Goal: Transaction & Acquisition: Purchase product/service

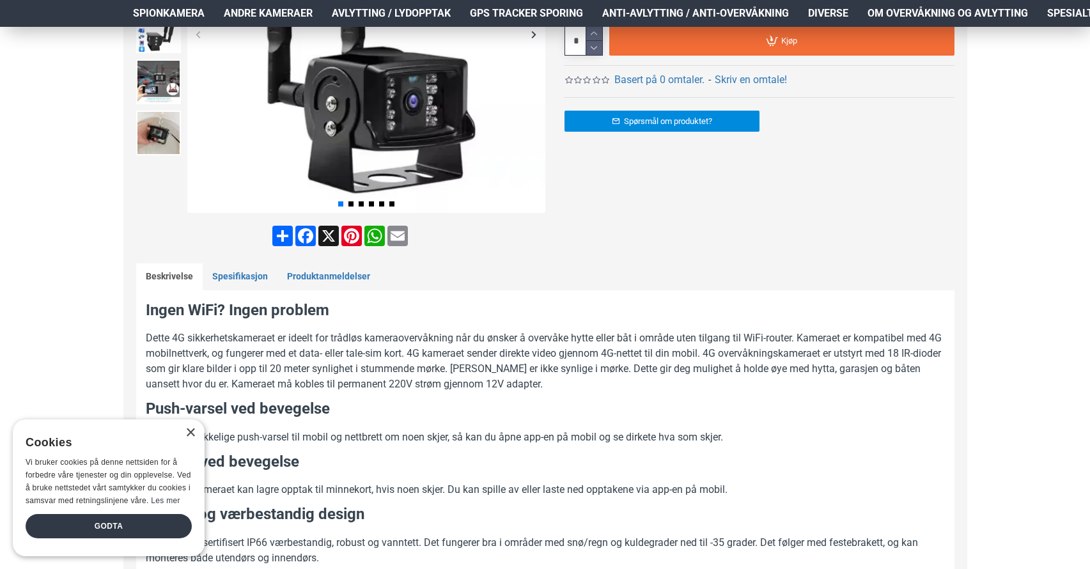
scroll to position [230, 0]
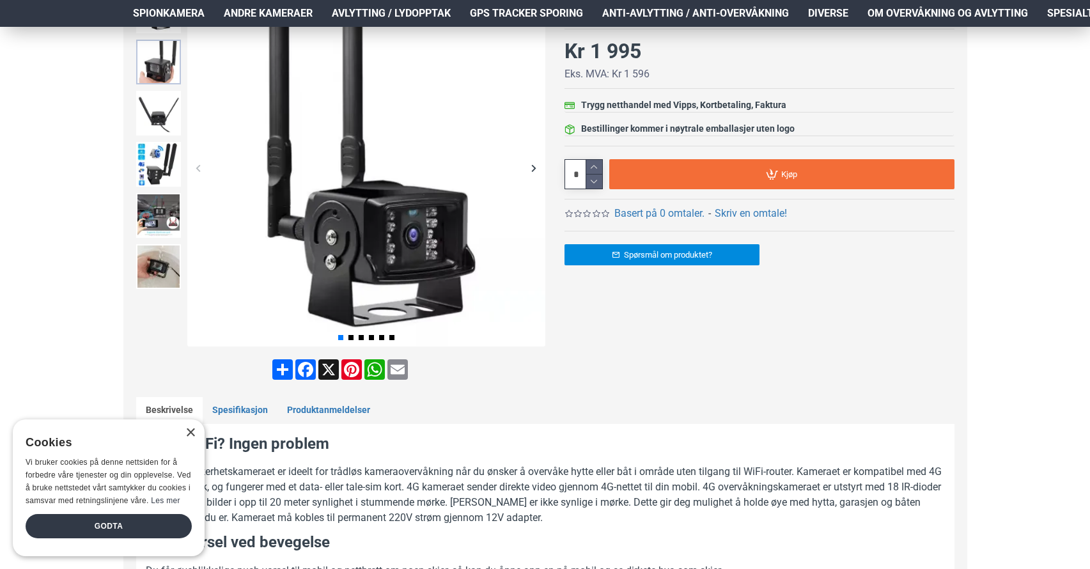
click at [156, 70] on img at bounding box center [158, 62] width 45 height 45
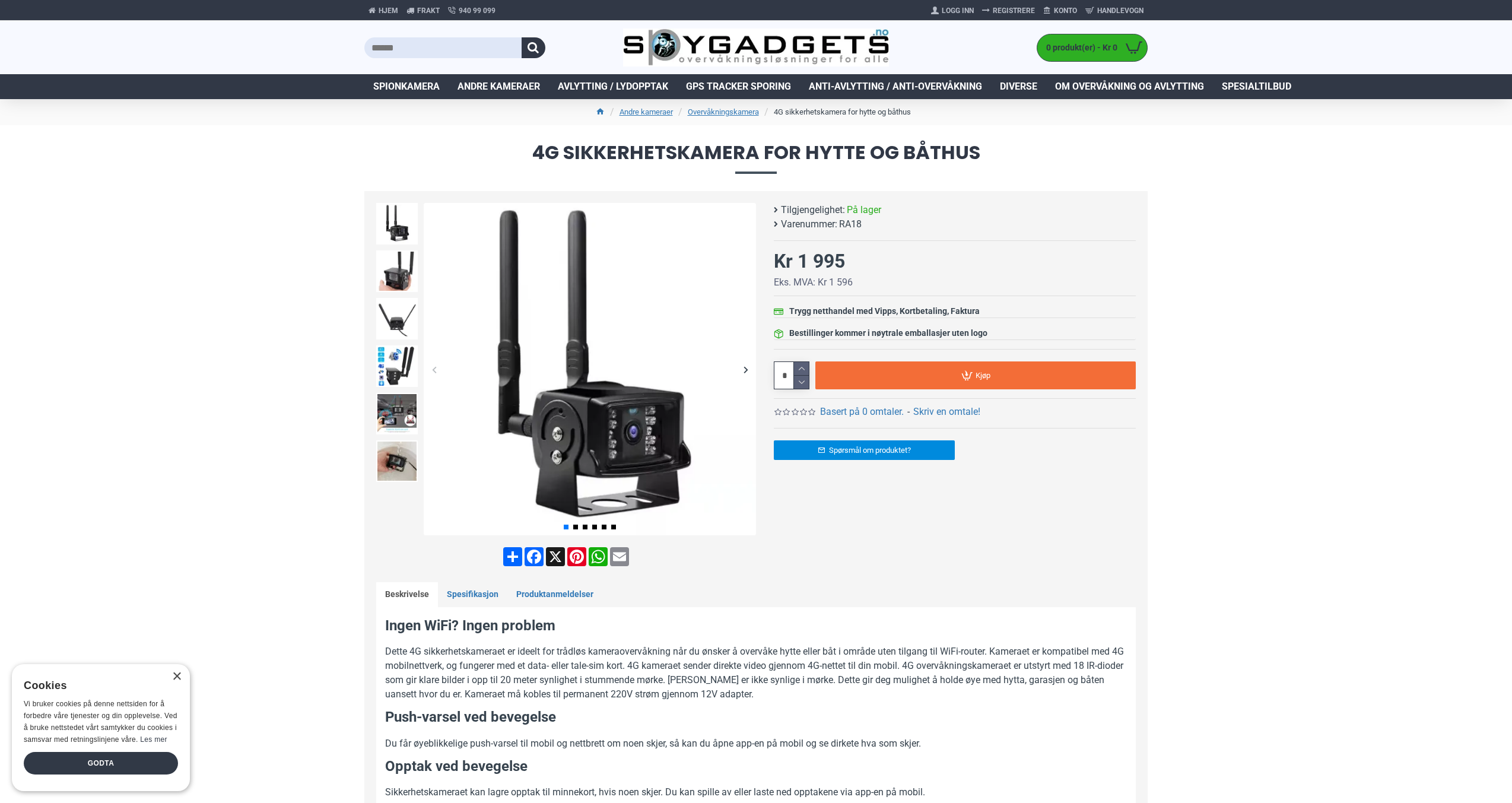
drag, startPoint x: 807, startPoint y: 391, endPoint x: 830, endPoint y: 430, distance: 45.3
click at [395, 284] on img at bounding box center [396, 271] width 42 height 42
click at [407, 267] on img at bounding box center [396, 271] width 42 height 42
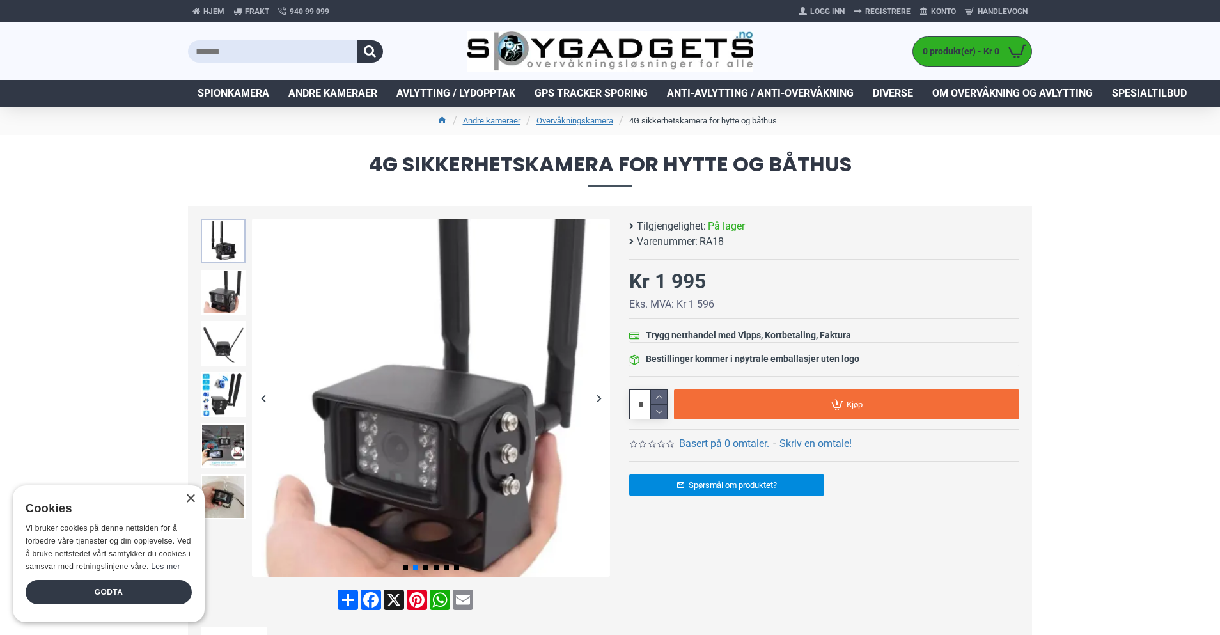
click at [223, 230] on img at bounding box center [223, 241] width 45 height 45
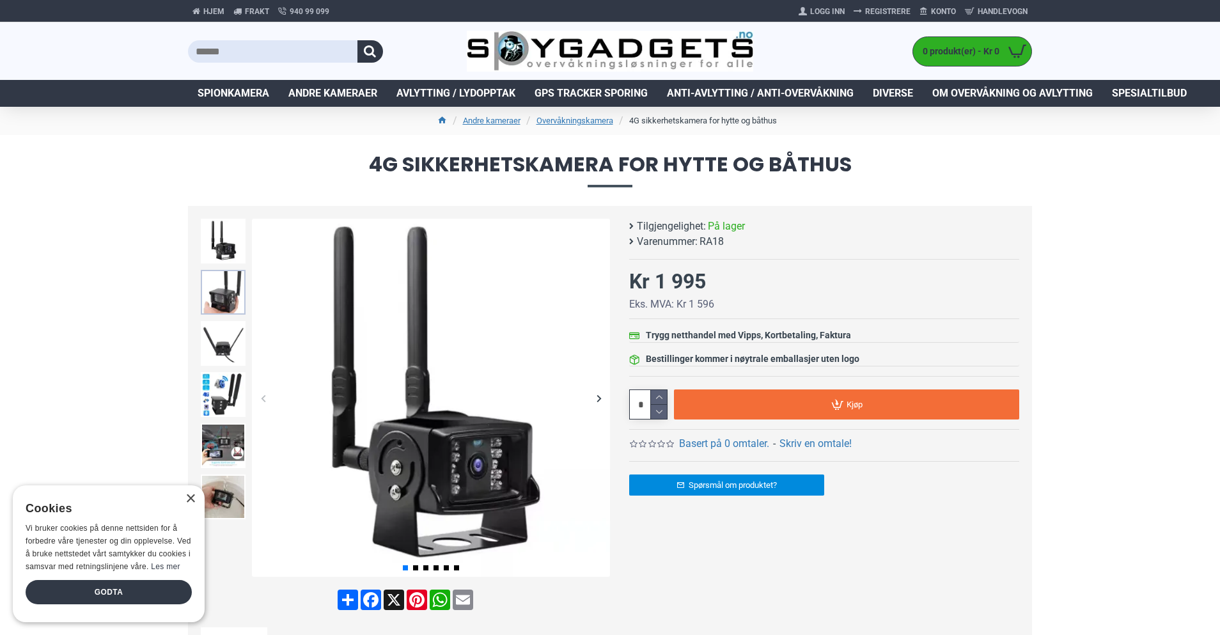
click at [219, 295] on img at bounding box center [223, 292] width 45 height 45
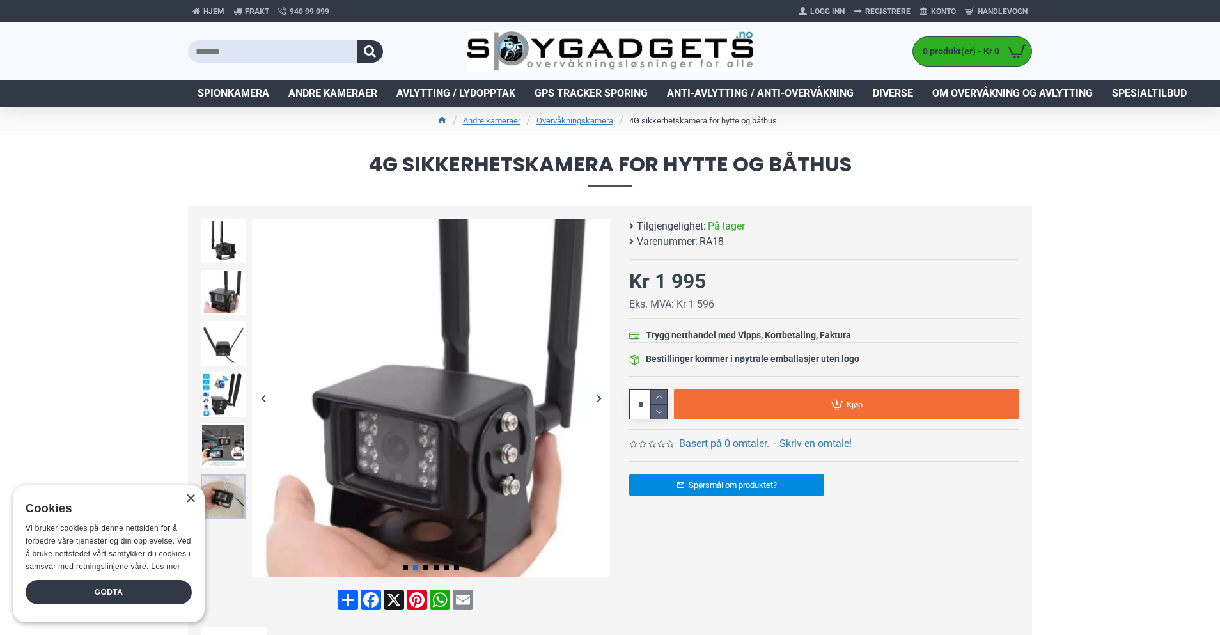
click at [222, 501] on img at bounding box center [223, 496] width 45 height 45
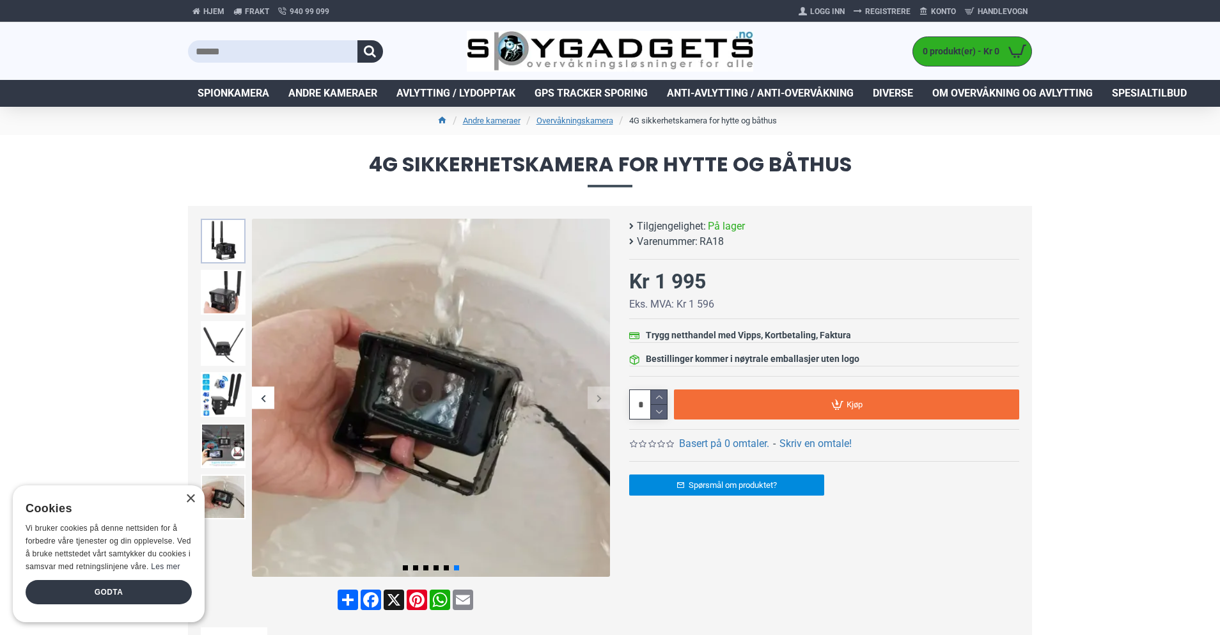
click at [226, 243] on img at bounding box center [223, 241] width 45 height 45
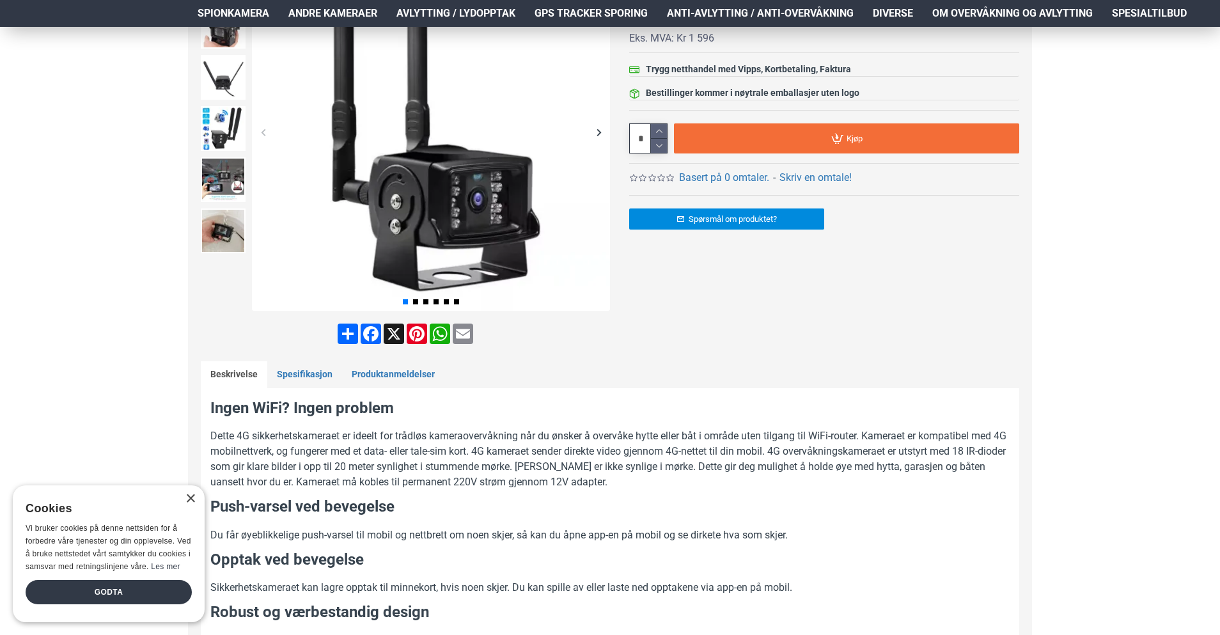
scroll to position [307, 0]
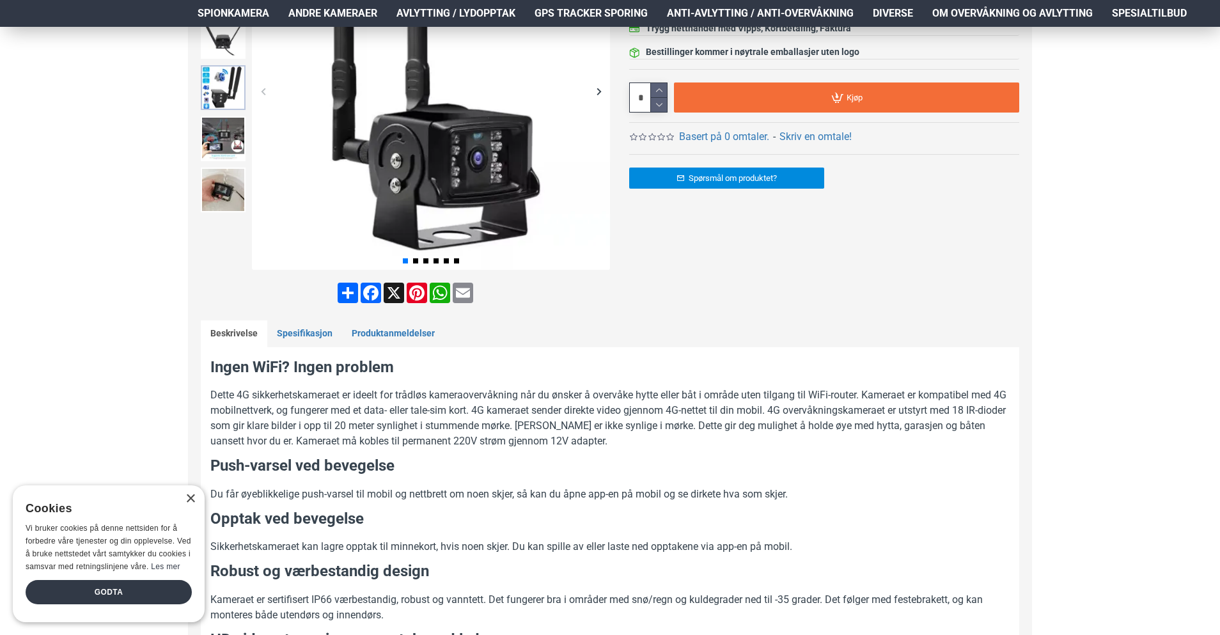
click at [222, 78] on img at bounding box center [223, 87] width 45 height 45
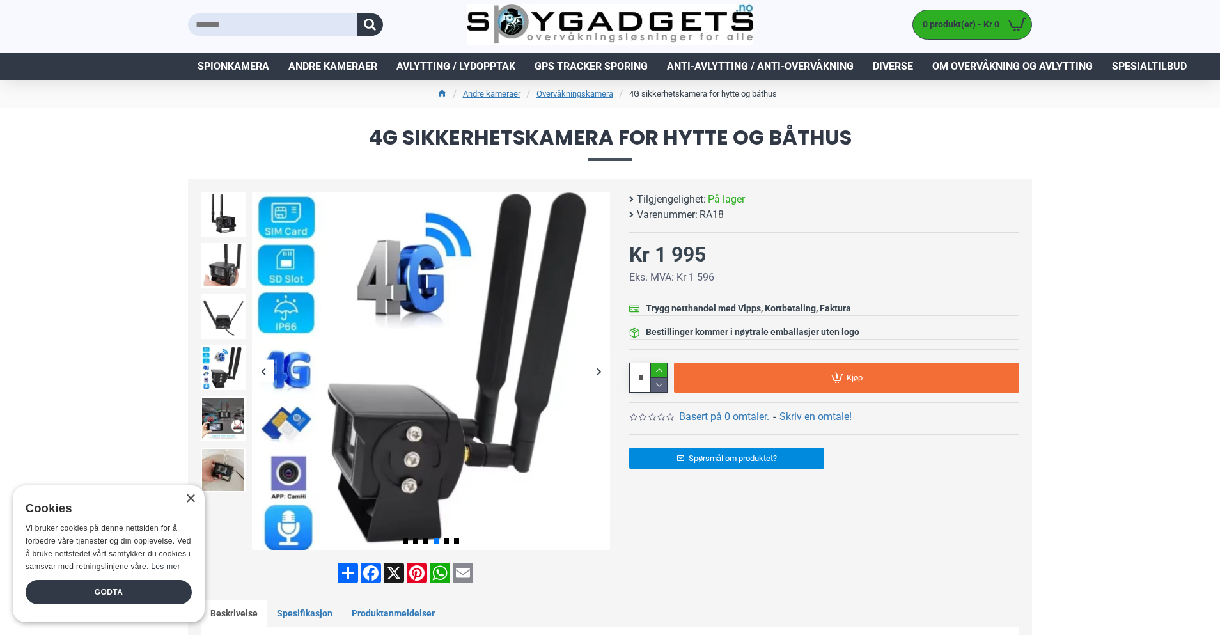
scroll to position [0, 0]
